Goal: Browse casually

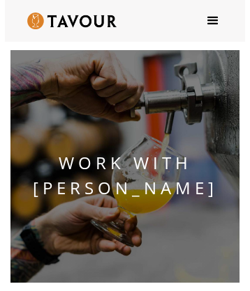
scroll to position [2749, 0]
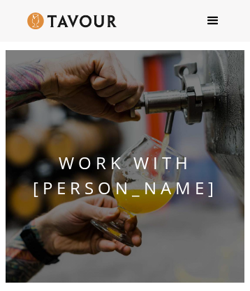
click at [107, 21] on img at bounding box center [71, 21] width 89 height 17
